Goal: Task Accomplishment & Management: Complete application form

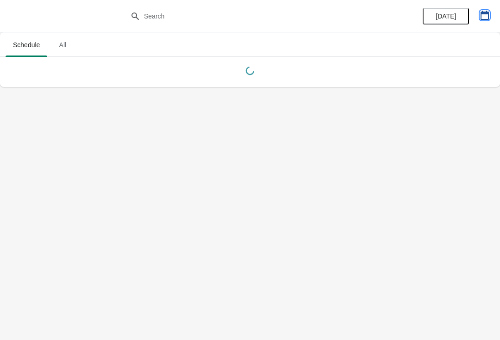
click at [480, 15] on icon "button" at bounding box center [484, 15] width 8 height 9
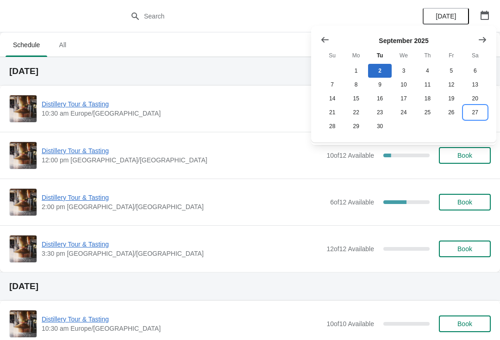
click at [476, 111] on button "27" at bounding box center [475, 112] width 24 height 14
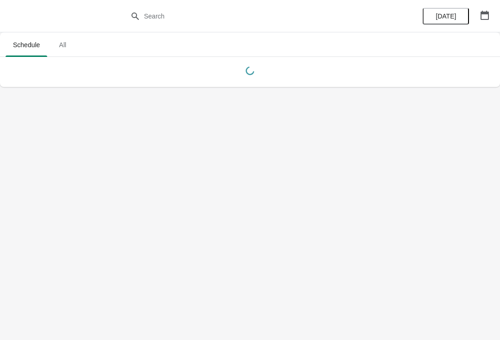
click at [486, 15] on icon "button" at bounding box center [484, 15] width 9 height 9
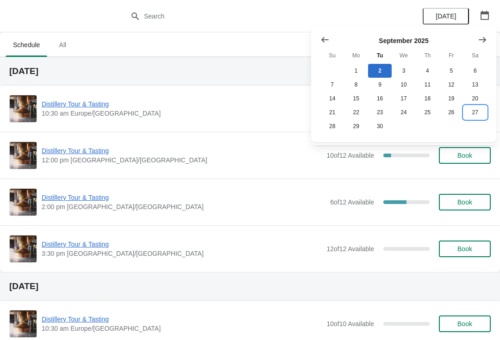
click at [480, 118] on button "27" at bounding box center [475, 112] width 24 height 14
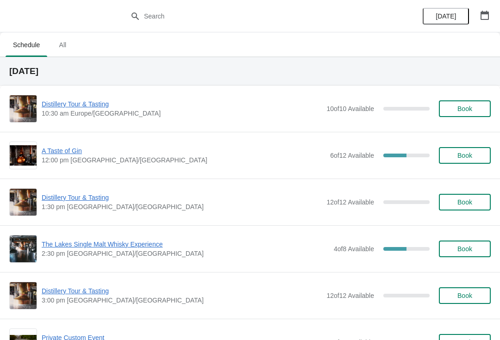
click at [491, 15] on button "button" at bounding box center [484, 15] width 17 height 17
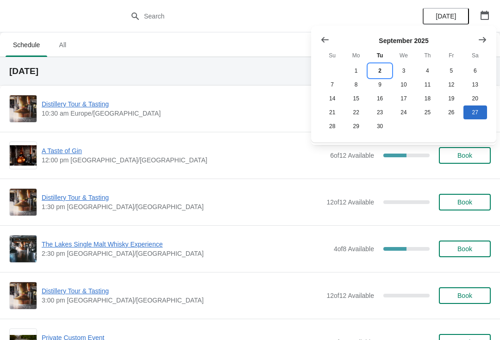
click at [385, 69] on button "2" at bounding box center [380, 71] width 24 height 14
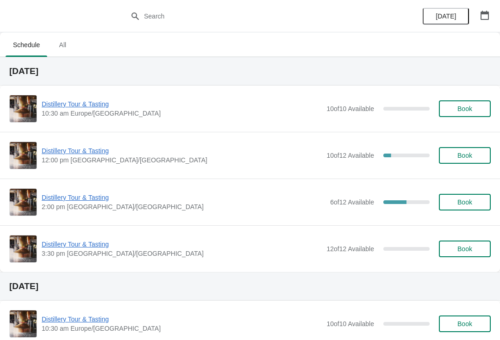
click at [90, 155] on span "Distillery Tour & Tasting" at bounding box center [182, 150] width 280 height 9
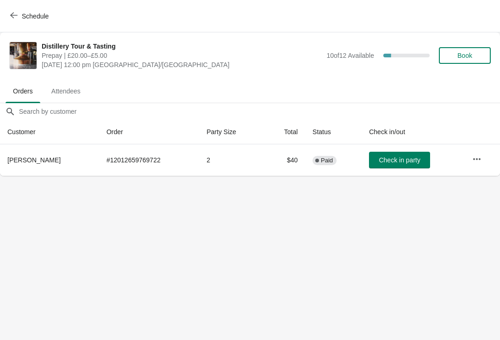
click at [478, 161] on icon "button" at bounding box center [476, 159] width 9 height 9
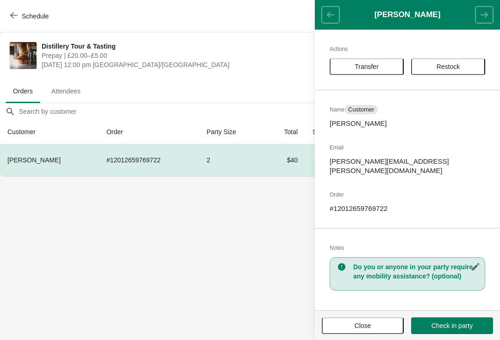
click at [364, 64] on span "Transfer" at bounding box center [366, 66] width 24 height 7
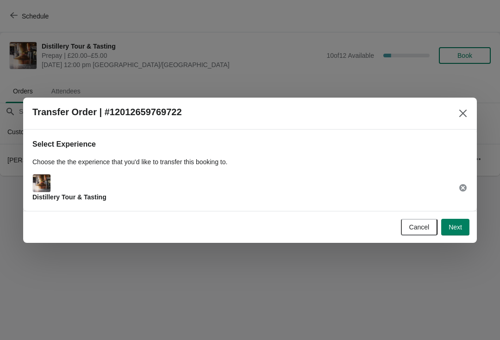
click at [463, 231] on button "Next" at bounding box center [455, 227] width 28 height 17
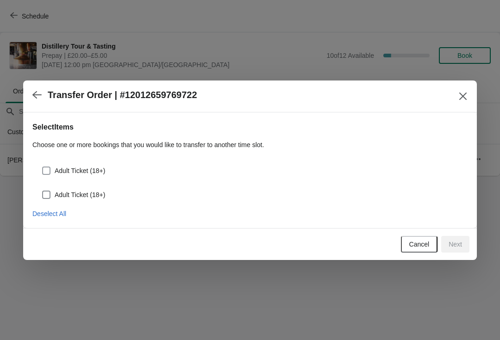
click at [50, 170] on span at bounding box center [46, 171] width 8 height 8
click at [43, 167] on input "Adult Ticket (18+)" at bounding box center [42, 167] width 0 height 0
checkbox input "true"
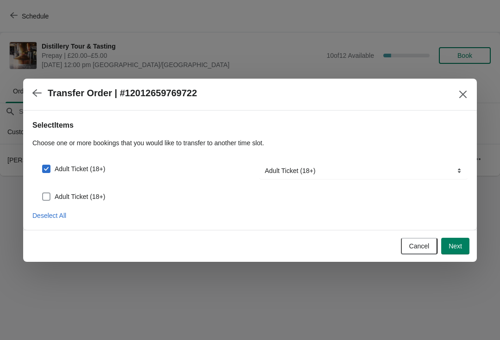
click at [45, 194] on span at bounding box center [46, 196] width 8 height 8
click at [43, 193] on input "Adult Ticket (18+)" at bounding box center [42, 192] width 0 height 0
checkbox input "true"
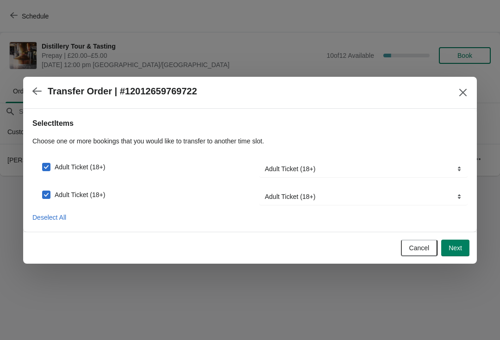
click at [460, 249] on span "Next" at bounding box center [454, 247] width 13 height 7
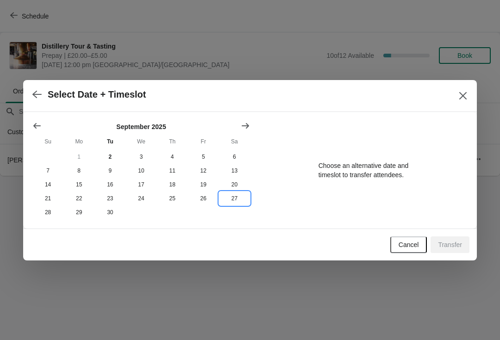
click at [239, 197] on button "27" at bounding box center [234, 199] width 31 height 14
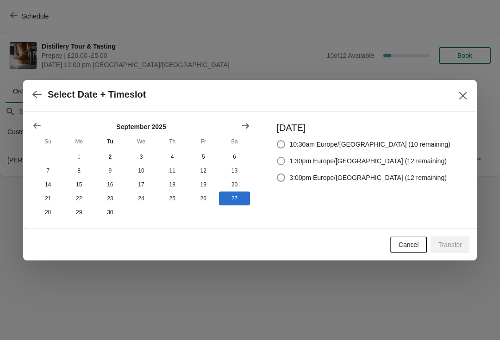
click at [285, 157] on span at bounding box center [281, 161] width 8 height 8
click at [277, 157] on input "1:30pm Europe/[GEOGRAPHIC_DATA] (12 remaining)" at bounding box center [277, 157] width 0 height 0
radio input "true"
click at [458, 252] on button "Transfer" at bounding box center [449, 244] width 39 height 17
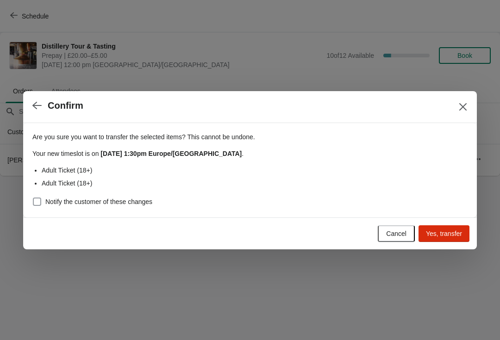
click at [36, 205] on span at bounding box center [37, 202] width 8 height 8
click at [33, 198] on input "Notify the customer of these changes" at bounding box center [33, 198] width 0 height 0
checkbox input "true"
click at [447, 236] on span "Yes, transfer" at bounding box center [444, 233] width 36 height 7
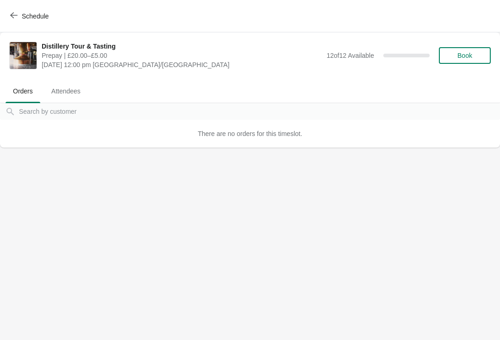
click at [22, 23] on button "Schedule" at bounding box center [30, 16] width 51 height 17
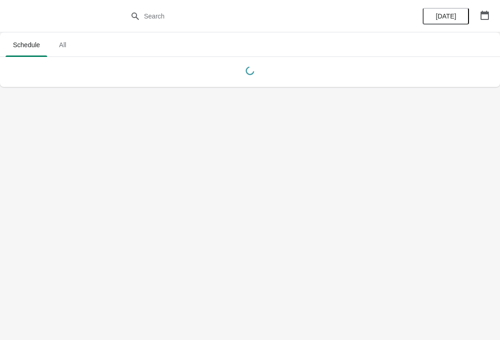
click at [485, 19] on icon "button" at bounding box center [484, 15] width 9 height 9
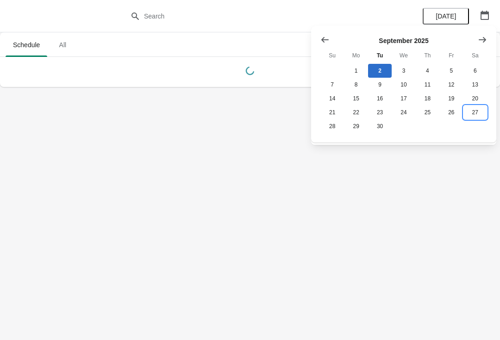
click at [481, 119] on button "27" at bounding box center [475, 112] width 24 height 14
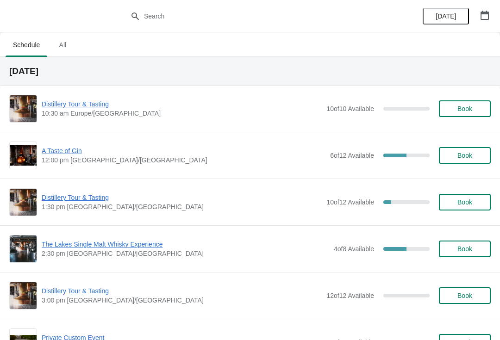
click at [94, 196] on span "Distillery Tour & Tasting" at bounding box center [182, 197] width 280 height 9
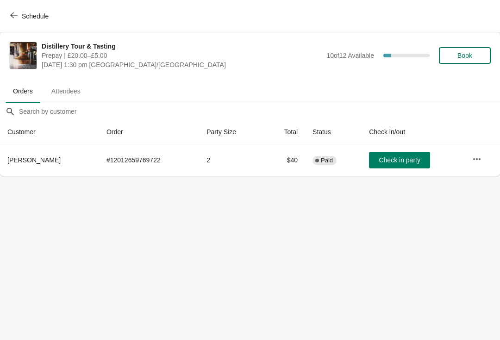
click at [15, 22] on button "Schedule" at bounding box center [30, 16] width 51 height 17
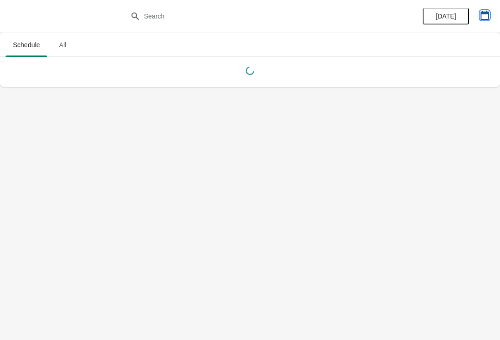
click at [492, 20] on button "button" at bounding box center [484, 15] width 17 height 17
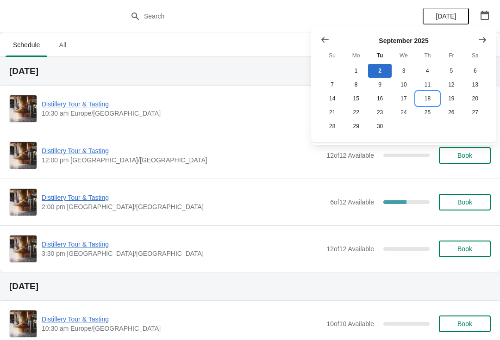
click at [427, 97] on button "18" at bounding box center [427, 99] width 24 height 14
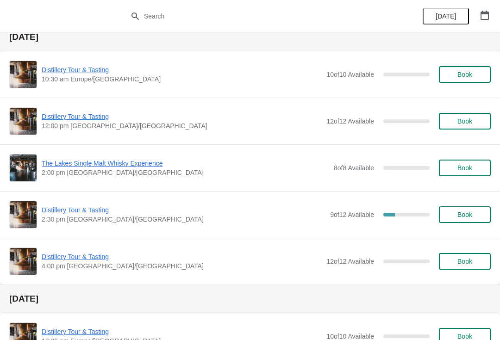
scroll to position [35, 0]
click at [83, 213] on span "Distillery Tour & Tasting" at bounding box center [184, 209] width 284 height 9
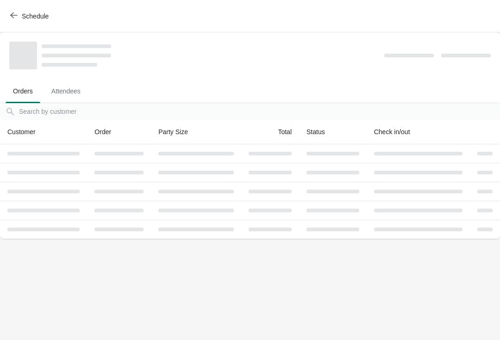
scroll to position [0, 0]
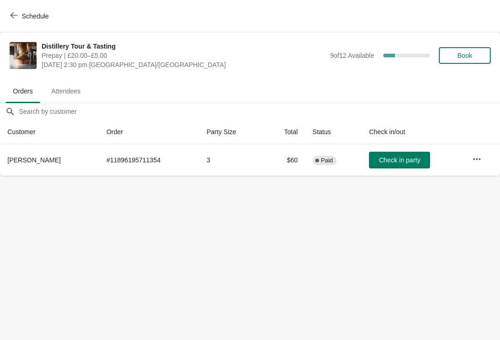
click at [476, 157] on icon "button" at bounding box center [476, 159] width 9 height 9
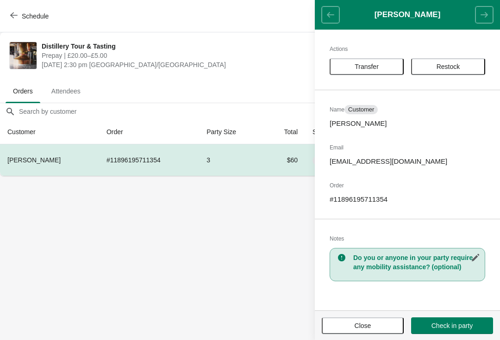
click at [364, 64] on span "Transfer" at bounding box center [366, 66] width 24 height 7
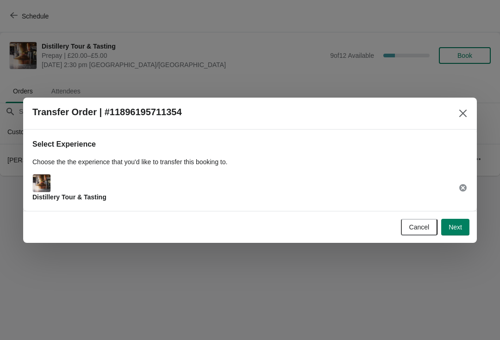
click at [461, 231] on button "Next" at bounding box center [455, 227] width 28 height 17
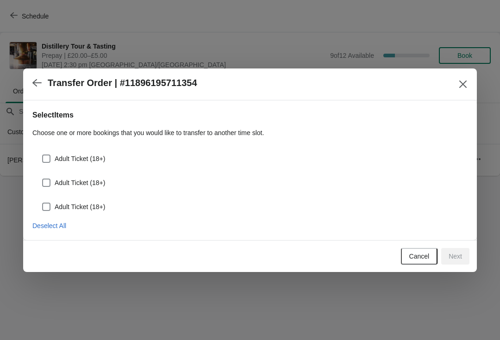
click at [45, 152] on label "Adult Ticket (18+)" at bounding box center [73, 158] width 63 height 13
click at [43, 155] on input "Adult Ticket (18+)" at bounding box center [42, 155] width 0 height 0
checkbox input "true"
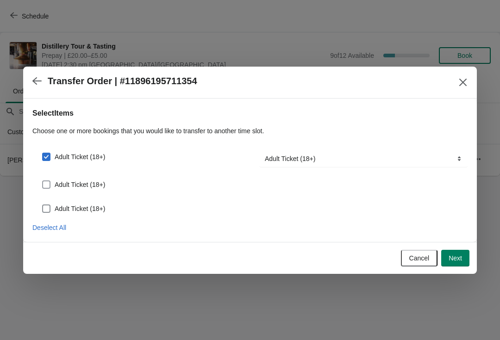
click at [46, 186] on span at bounding box center [46, 184] width 8 height 8
click at [43, 181] on input "Adult Ticket (18+)" at bounding box center [42, 180] width 0 height 0
checkbox input "true"
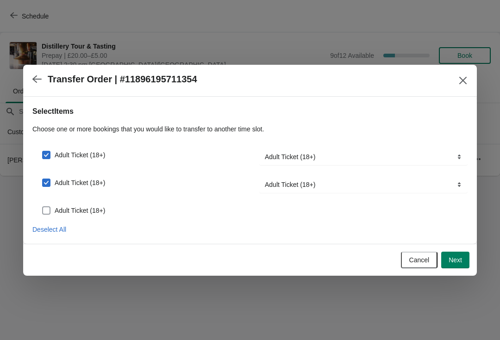
click at [45, 208] on span at bounding box center [46, 210] width 8 height 8
click at [43, 207] on input "Adult Ticket (18+)" at bounding box center [42, 206] width 0 height 0
checkbox input "true"
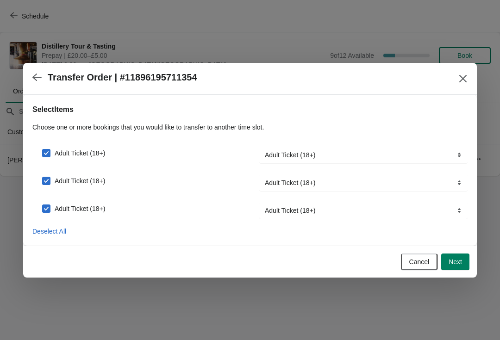
click at [460, 261] on span "Next" at bounding box center [454, 261] width 13 height 7
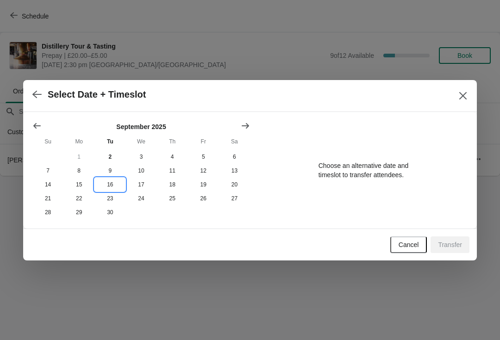
click at [112, 180] on button "16" at bounding box center [109, 185] width 31 height 14
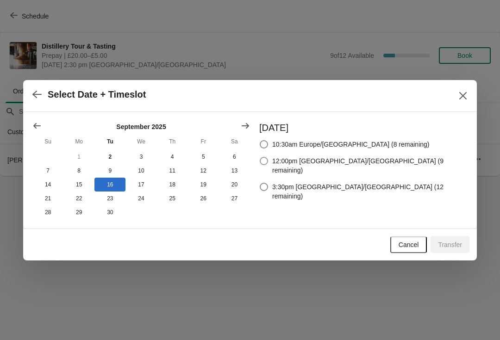
click at [268, 157] on span at bounding box center [264, 161] width 8 height 8
click at [260, 157] on input "12:00pm [GEOGRAPHIC_DATA]/[GEOGRAPHIC_DATA] (9 remaining)" at bounding box center [260, 157] width 0 height 0
radio input "true"
click at [457, 251] on button "Transfer" at bounding box center [449, 244] width 39 height 17
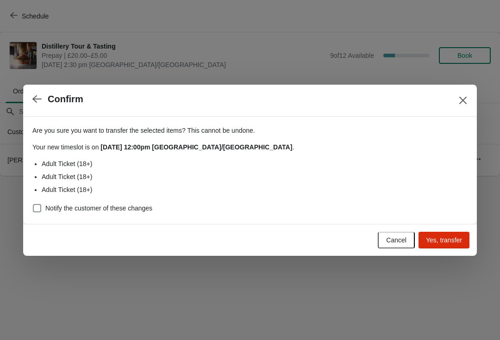
click at [35, 208] on span at bounding box center [37, 208] width 8 height 8
click at [33, 204] on input "Notify the customer of these changes" at bounding box center [33, 204] width 0 height 0
checkbox input "true"
click at [450, 246] on button "Yes, transfer" at bounding box center [443, 240] width 51 height 17
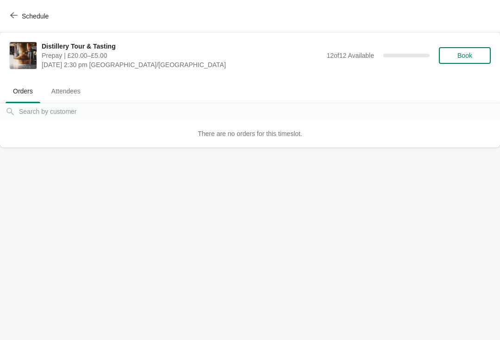
click at [17, 19] on icon "button" at bounding box center [13, 15] width 7 height 7
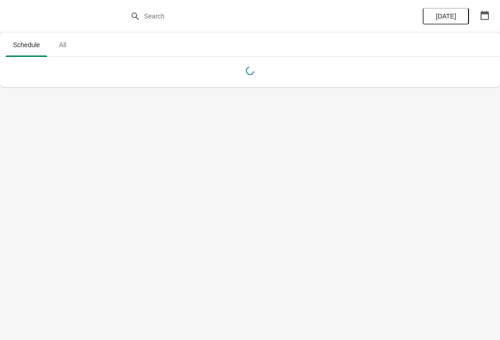
click at [491, 15] on button "button" at bounding box center [484, 15] width 17 height 17
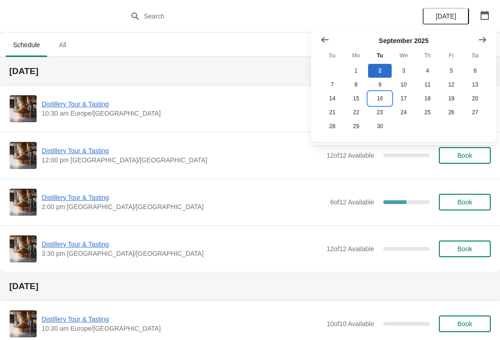
click at [378, 99] on button "16" at bounding box center [380, 99] width 24 height 14
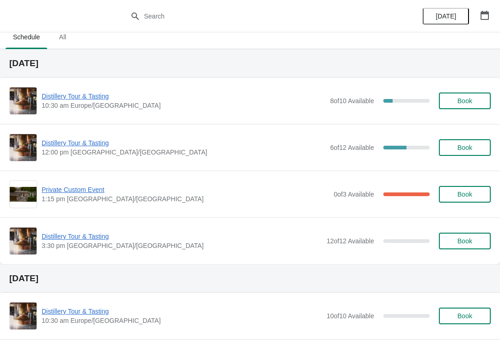
scroll to position [9, 0]
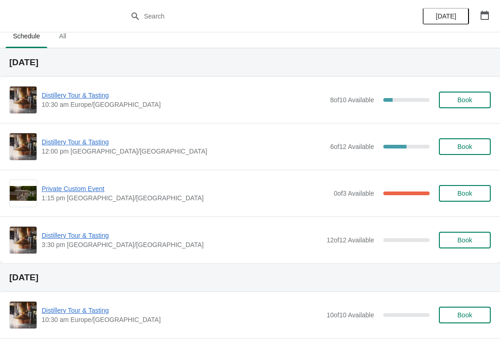
click at [72, 140] on span "Distillery Tour & Tasting" at bounding box center [184, 141] width 284 height 9
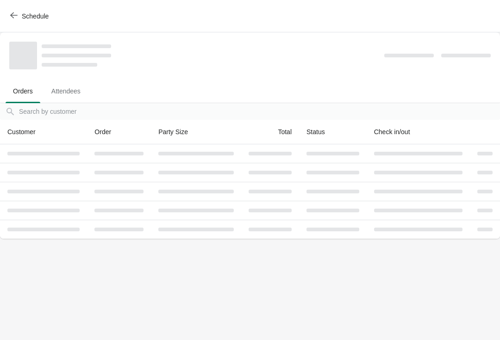
scroll to position [0, 0]
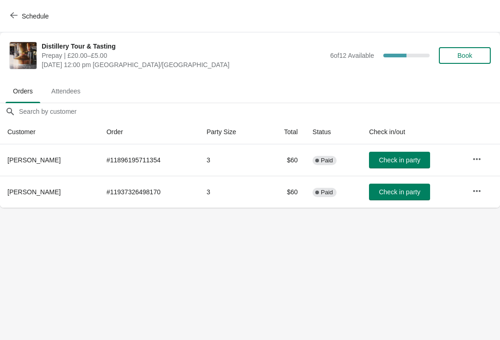
click at [465, 62] on button "Book" at bounding box center [465, 55] width 52 height 17
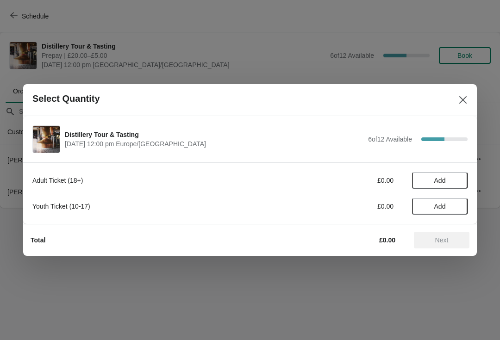
click at [453, 179] on span "Add" at bounding box center [439, 180] width 39 height 7
click at [445, 242] on span "Next" at bounding box center [441, 239] width 13 height 7
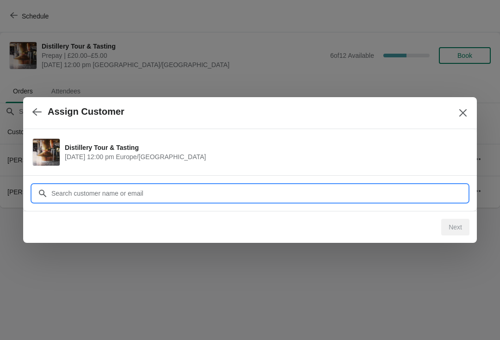
click at [205, 189] on input "Customer" at bounding box center [259, 193] width 416 height 17
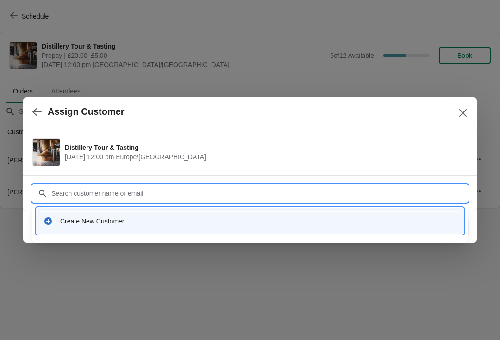
click at [116, 218] on div "Create New Customer" at bounding box center [258, 221] width 396 height 9
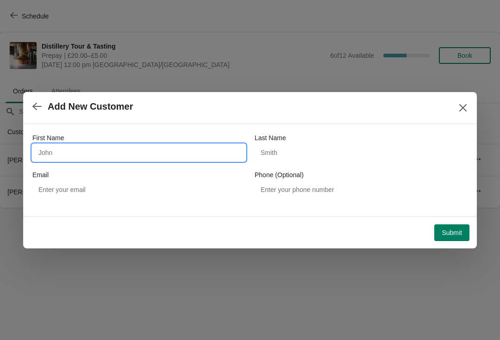
click at [85, 153] on input "First Name" at bounding box center [138, 152] width 213 height 17
type input "[PERSON_NAME]"
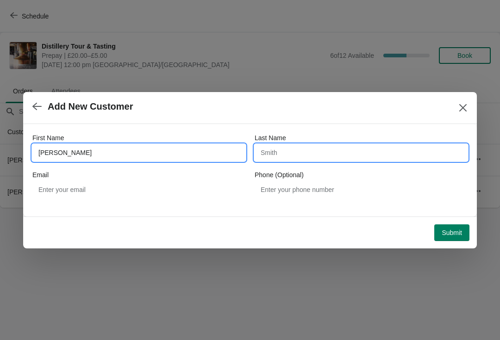
click at [319, 149] on input "Last Name" at bounding box center [360, 152] width 213 height 17
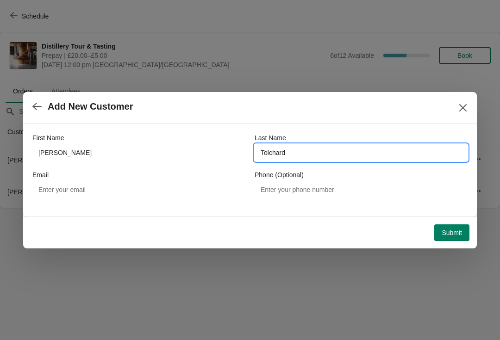
type input "Tolchard"
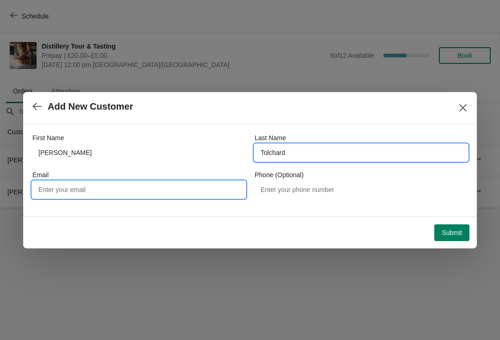
click at [122, 190] on input "Email" at bounding box center [138, 189] width 213 height 17
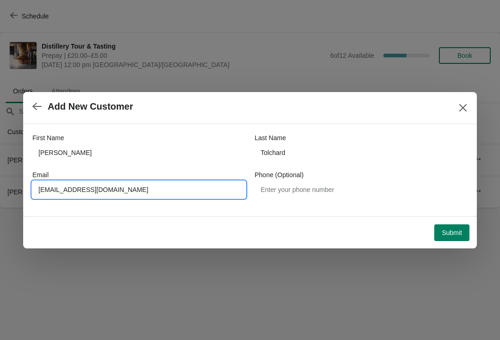
type input "[EMAIL_ADDRESS][DOMAIN_NAME]"
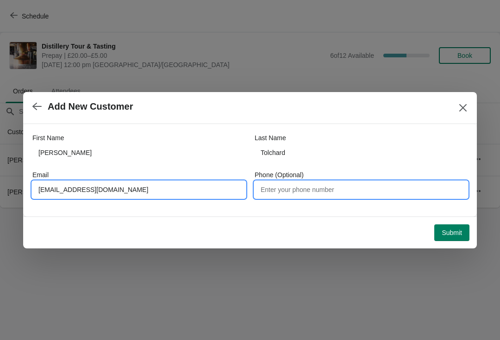
click at [337, 193] on input "Phone (Optional)" at bounding box center [360, 189] width 213 height 17
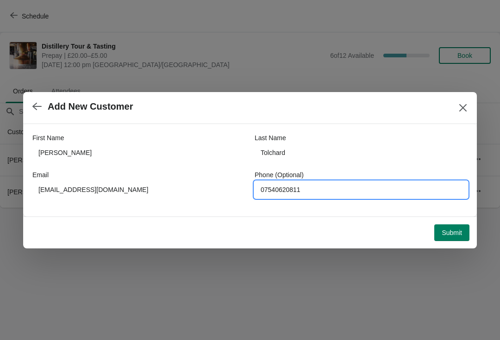
type input "07540620811"
click at [450, 226] on button "Submit" at bounding box center [451, 232] width 35 height 17
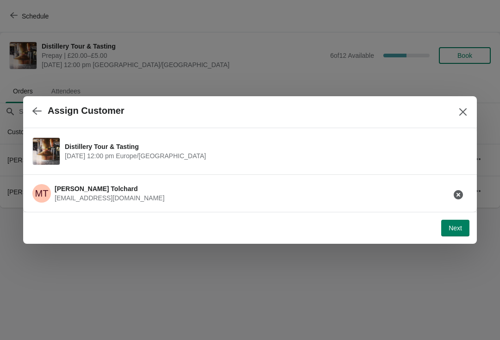
click at [455, 235] on button "Next" at bounding box center [455, 228] width 28 height 17
